Goal: Task Accomplishment & Management: Manage account settings

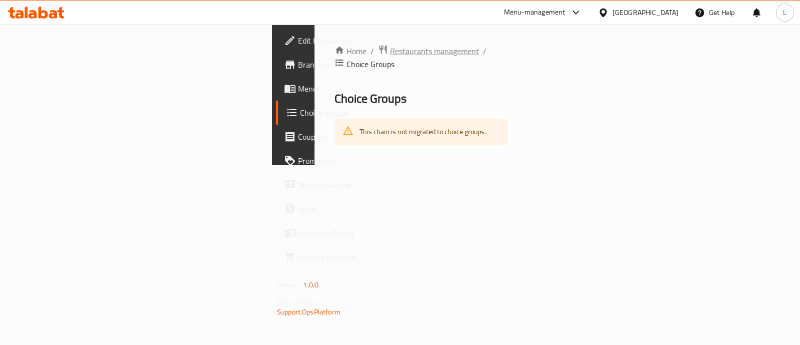
click at [390, 51] on span "Restaurants management" at bounding box center [434, 51] width 89 height 12
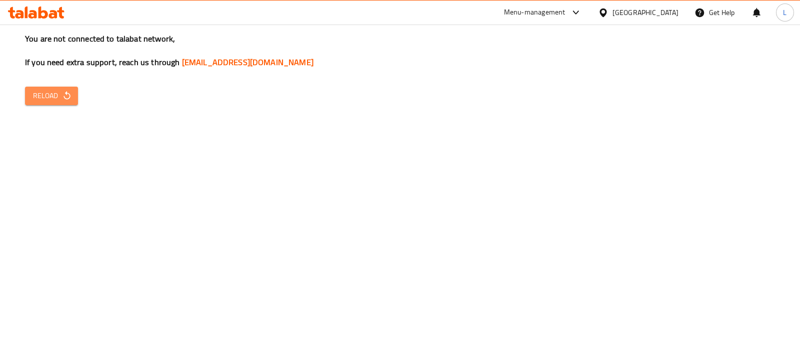
click at [51, 98] on span "Reload" at bounding box center [51, 96] width 37 height 13
click at [415, 214] on div "You are not connected to talabat network, If you need extra support, reach us t…" at bounding box center [400, 172] width 800 height 345
click at [47, 106] on div "You are not connected to talabat network, If you need extra support, reach us t…" at bounding box center [400, 172] width 800 height 345
click at [62, 92] on icon "button" at bounding box center [67, 96] width 10 height 10
click at [65, 90] on span "Reload" at bounding box center [51, 96] width 37 height 13
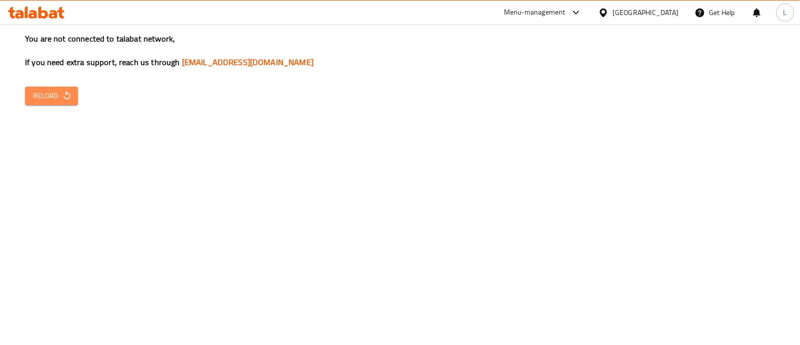
click at [54, 101] on span "Reload" at bounding box center [51, 96] width 37 height 13
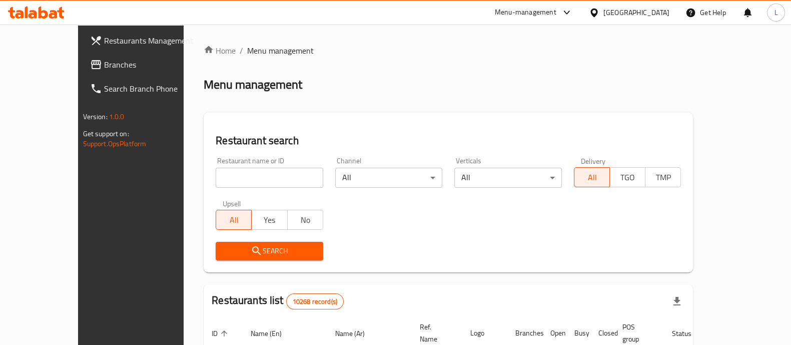
click at [235, 184] on input "search" at bounding box center [270, 178] width 108 height 20
type input "just de"
click at [263, 246] on span "Search" at bounding box center [270, 251] width 92 height 13
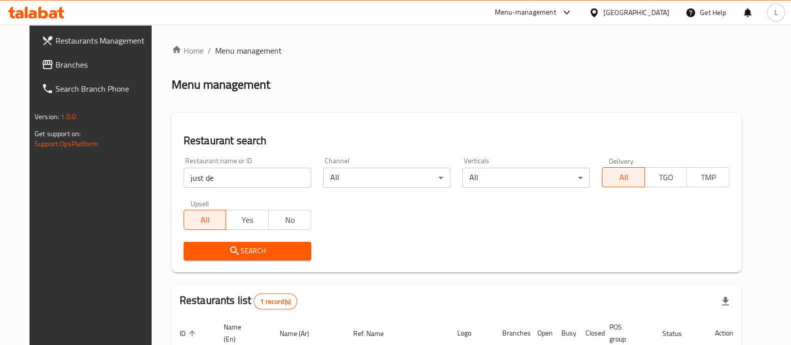
scroll to position [93, 0]
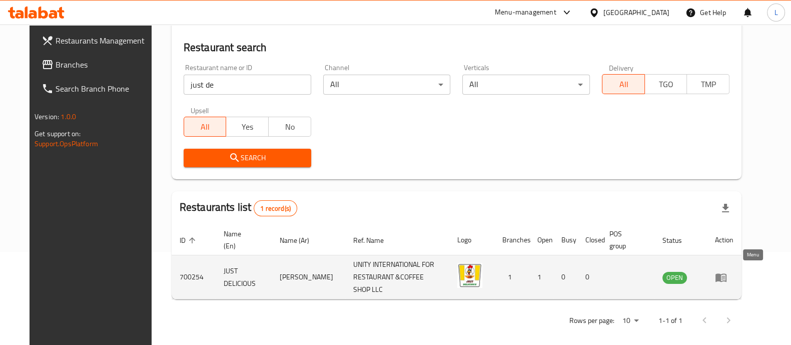
click at [727, 272] on icon "enhanced table" at bounding box center [721, 277] width 12 height 12
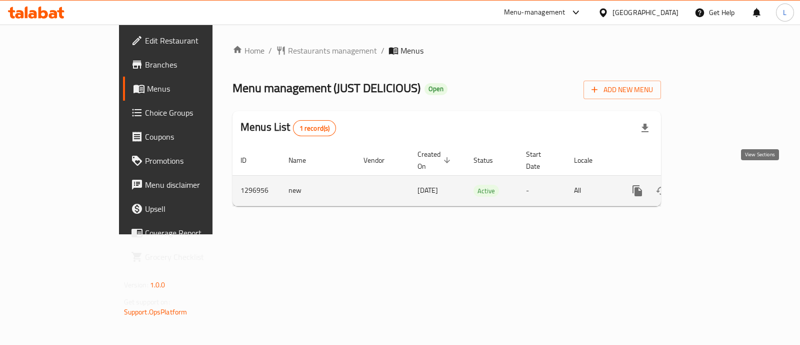
click at [714, 186] on icon "enhanced table" at bounding box center [709, 190] width 9 height 9
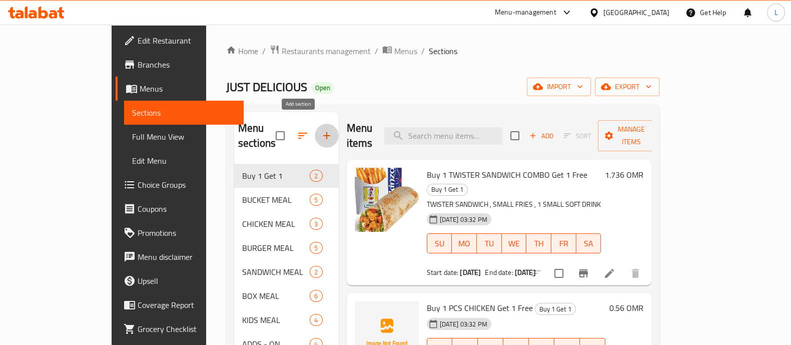
click at [321, 131] on icon "button" at bounding box center [327, 136] width 12 height 12
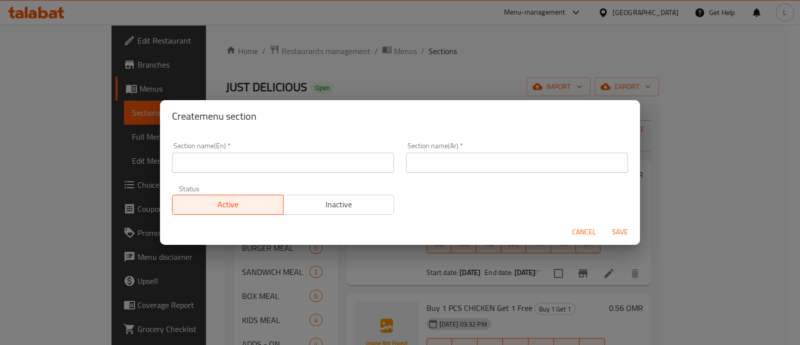
click at [588, 232] on span "Cancel" at bounding box center [584, 232] width 24 height 13
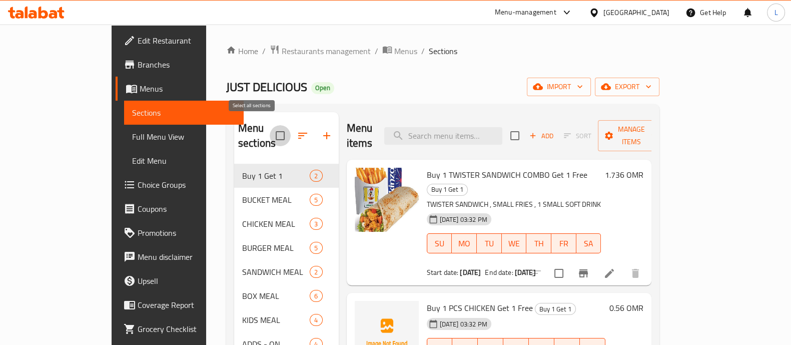
click at [270, 130] on input "checkbox" at bounding box center [280, 135] width 21 height 21
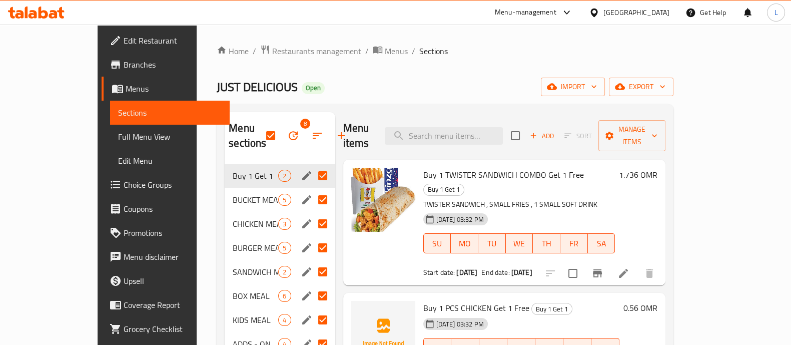
click at [353, 93] on div "JUST DELICIOUS Open import export" at bounding box center [445, 87] width 457 height 19
click at [260, 139] on input "checkbox" at bounding box center [270, 135] width 21 height 21
checkbox input "false"
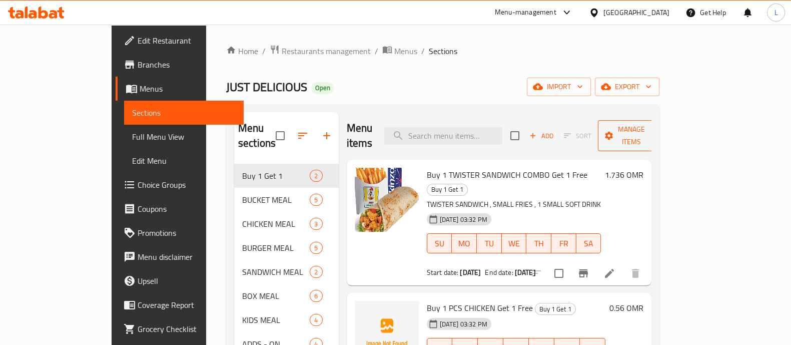
click at [657, 125] on span "Manage items" at bounding box center [631, 135] width 51 height 25
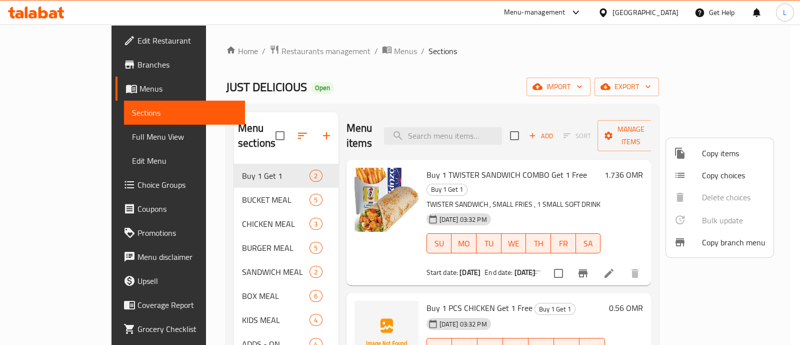
click at [596, 81] on div at bounding box center [400, 172] width 800 height 345
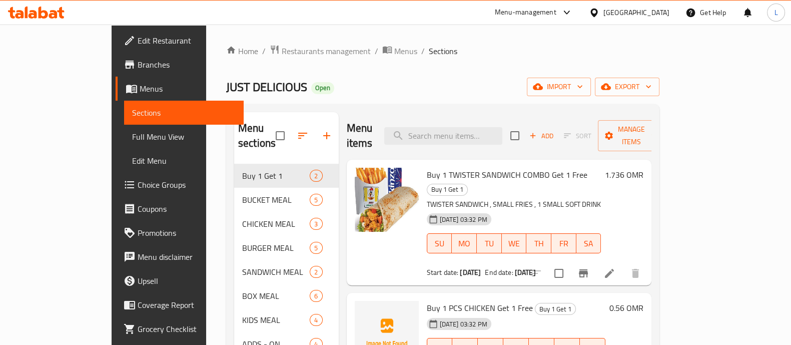
scroll to position [140, 0]
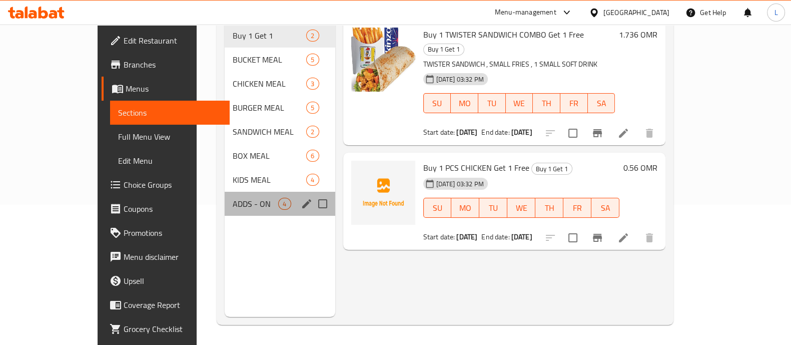
click at [225, 192] on div "ADDS - ON 4" at bounding box center [280, 204] width 110 height 24
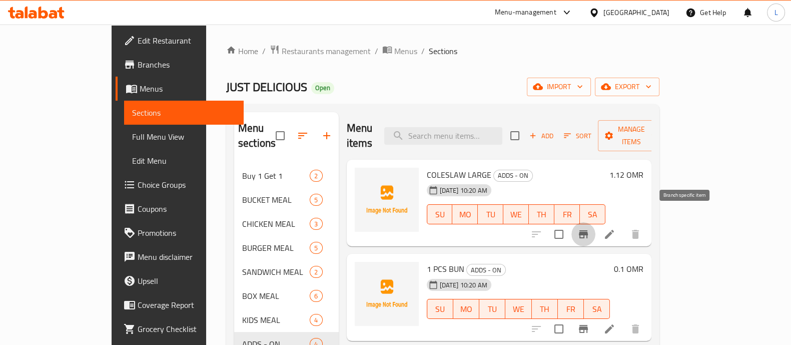
click at [588, 230] on icon "Branch-specific-item" at bounding box center [583, 234] width 9 height 8
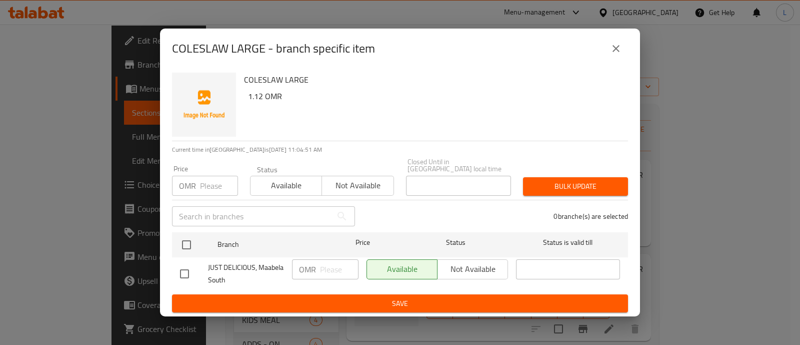
click at [612, 46] on button "close" at bounding box center [616, 49] width 24 height 24
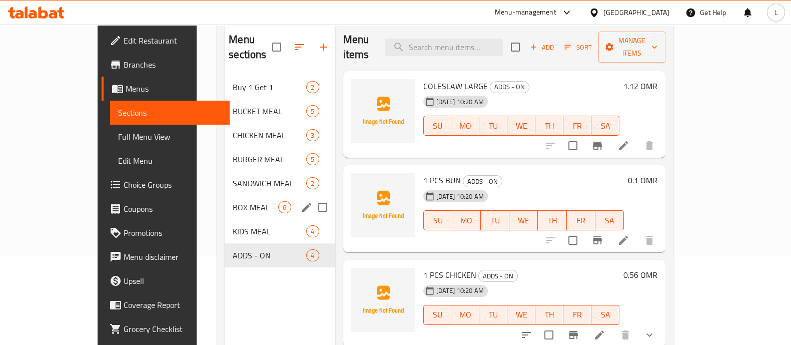
scroll to position [124, 0]
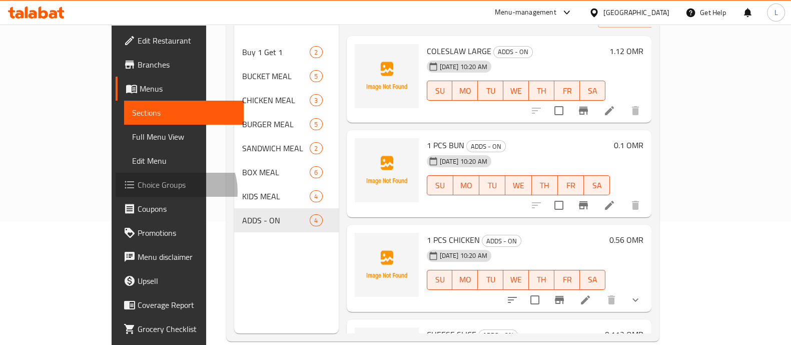
click at [138, 191] on span "Choice Groups" at bounding box center [187, 185] width 98 height 12
